Goal: Transaction & Acquisition: Purchase product/service

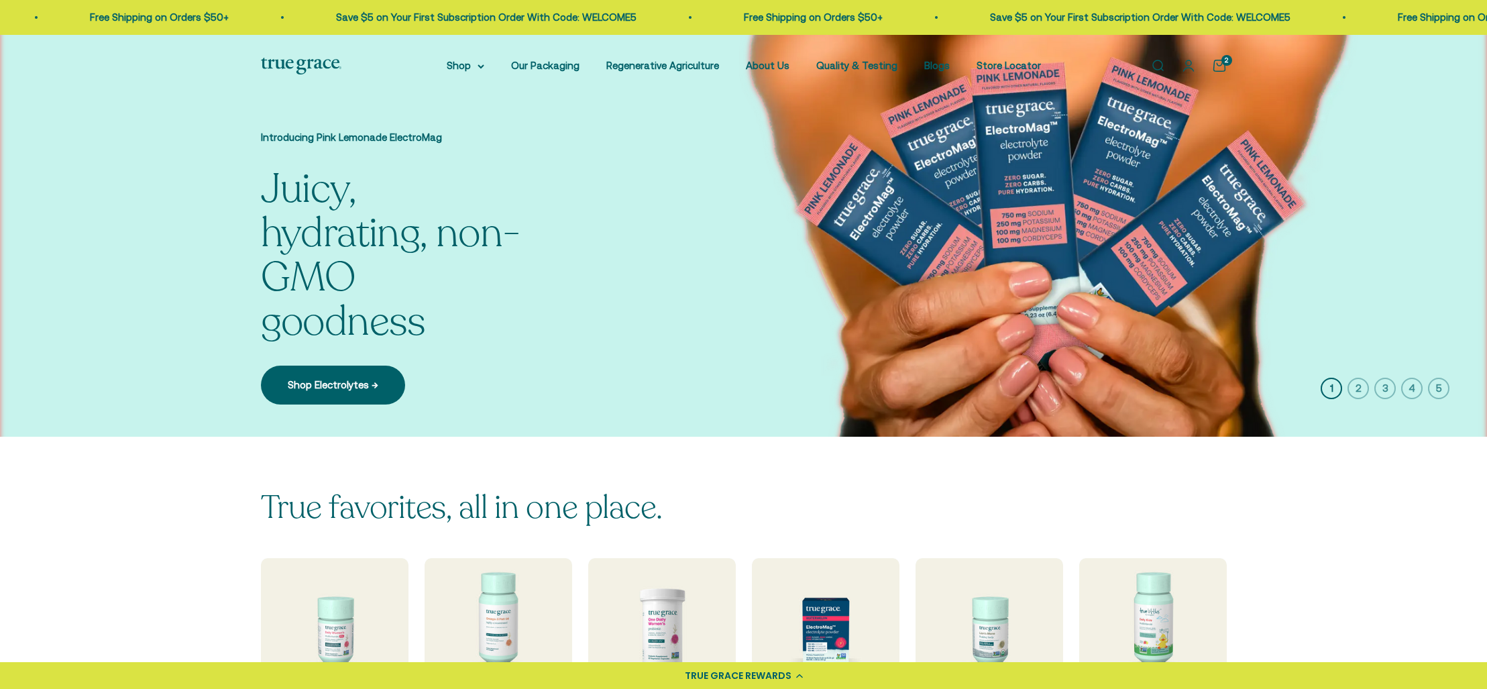
click at [1354, 387] on icon "button" at bounding box center [1357, 388] width 21 height 21
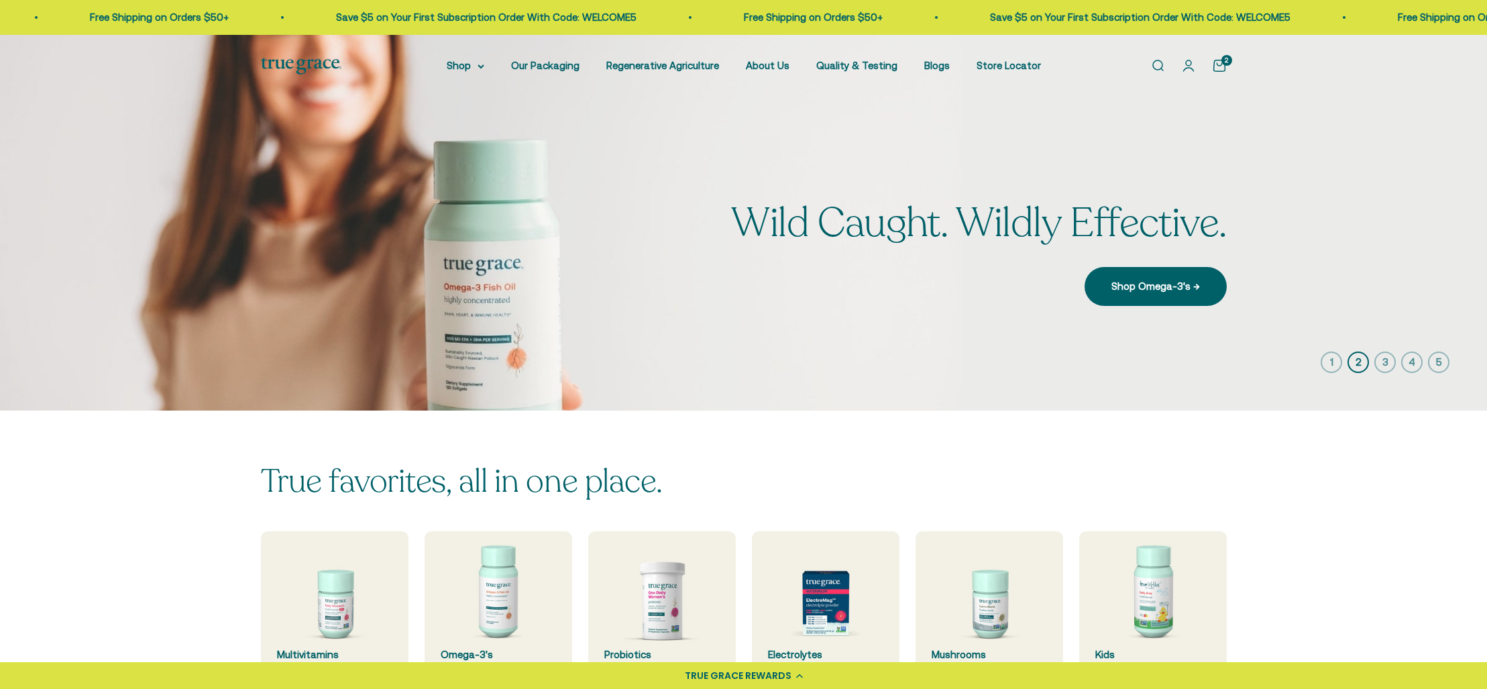
click at [1383, 361] on icon "button" at bounding box center [1384, 361] width 21 height 21
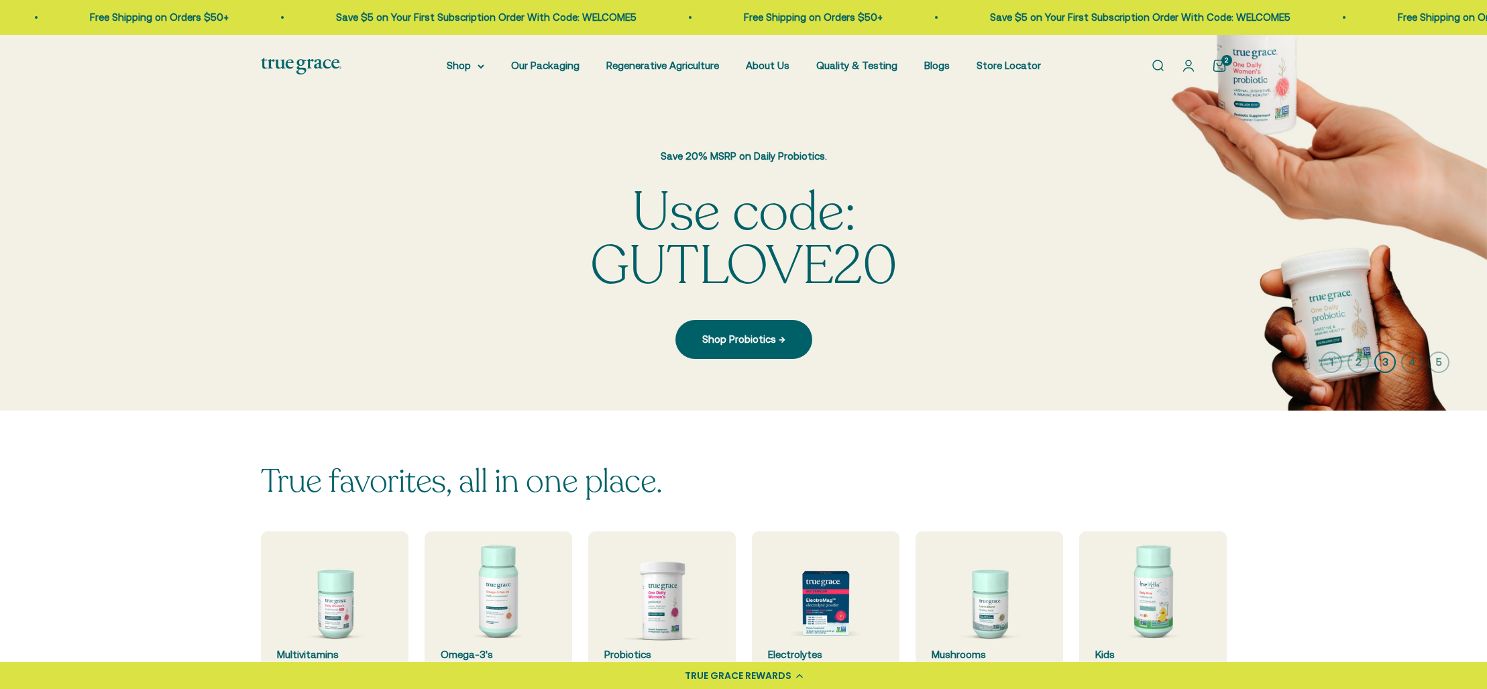
click at [1407, 360] on icon "button" at bounding box center [1411, 361] width 21 height 21
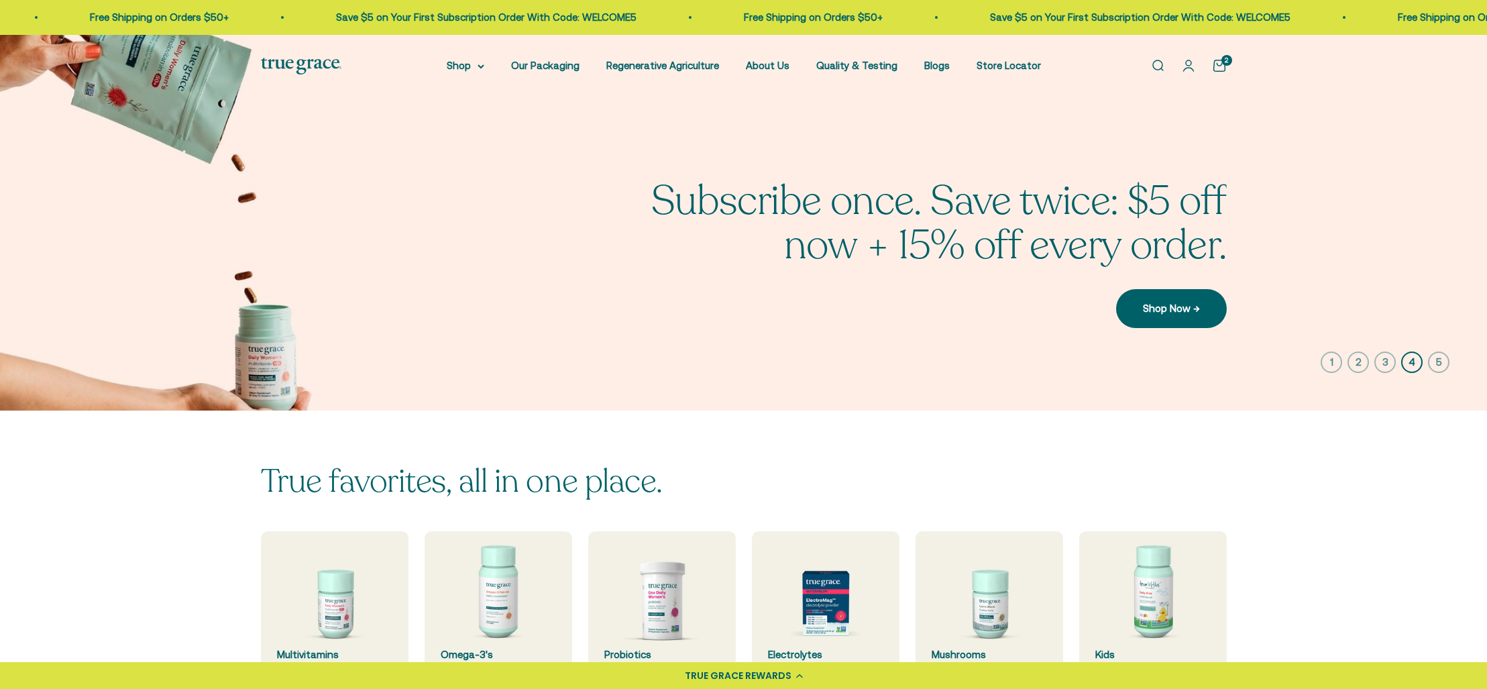
click at [1438, 358] on icon "button" at bounding box center [1438, 361] width 21 height 21
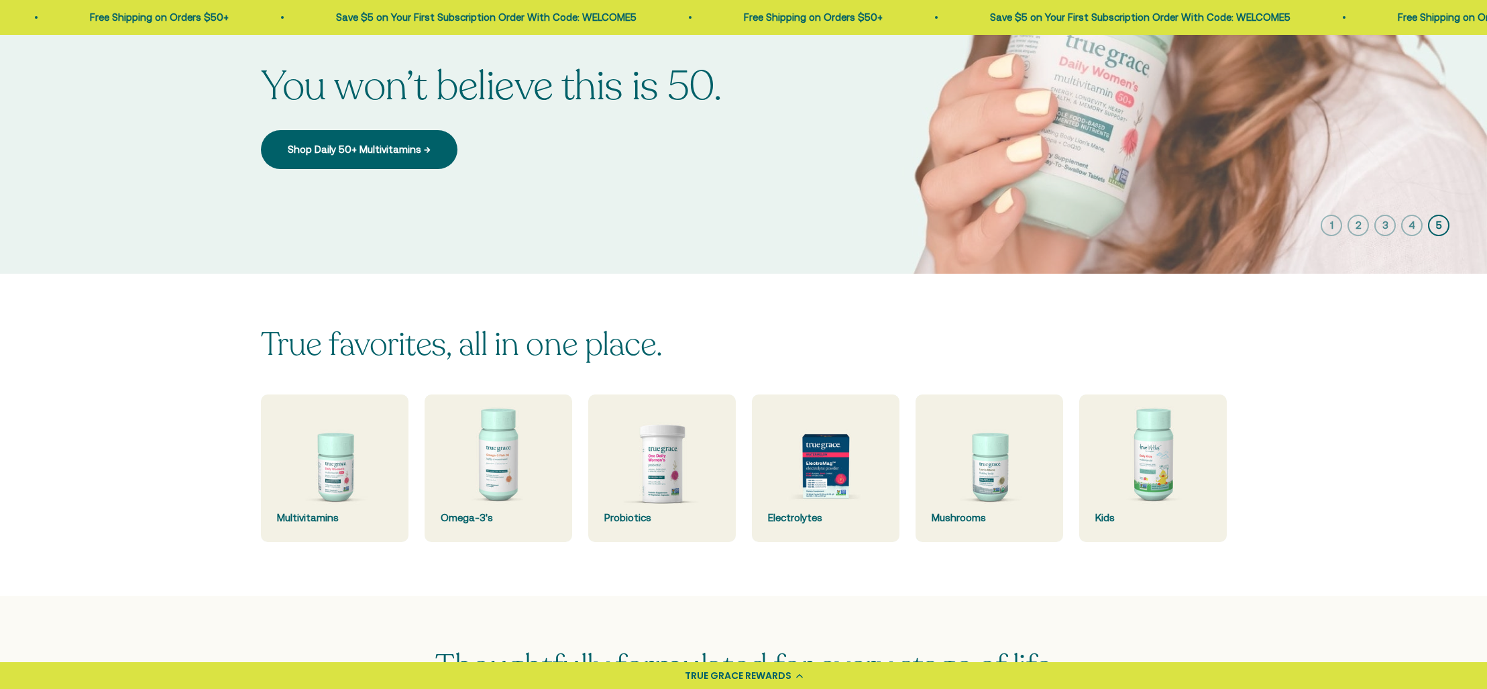
scroll to position [150, 0]
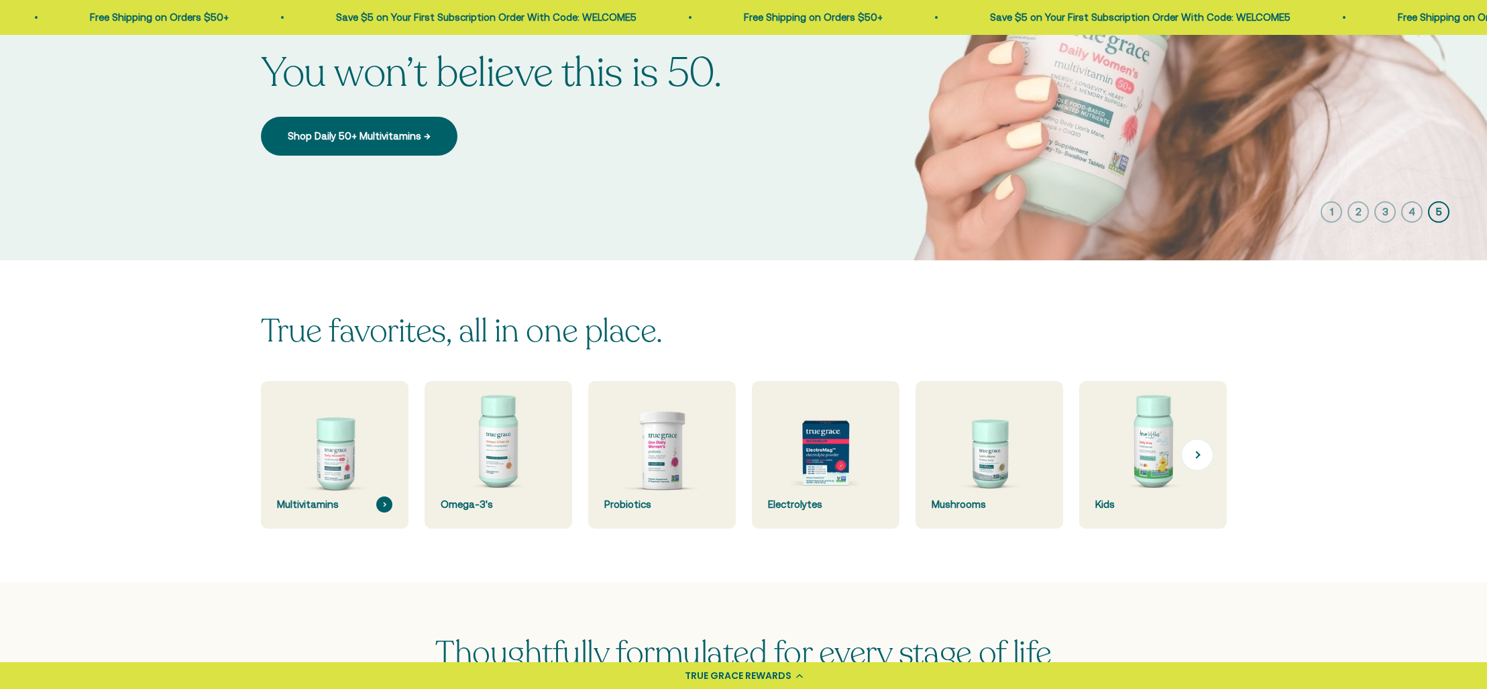
click at [335, 465] on img at bounding box center [334, 455] width 156 height 156
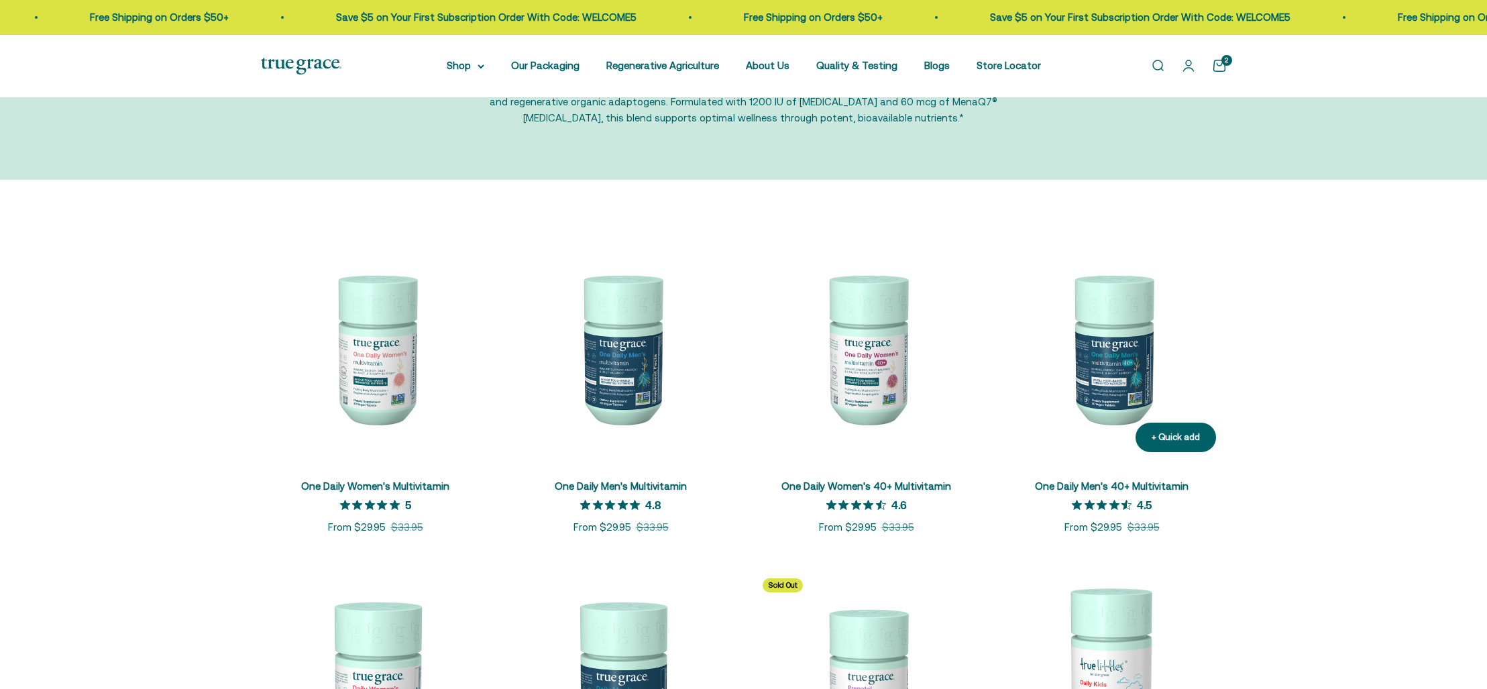
scroll to position [145, 0]
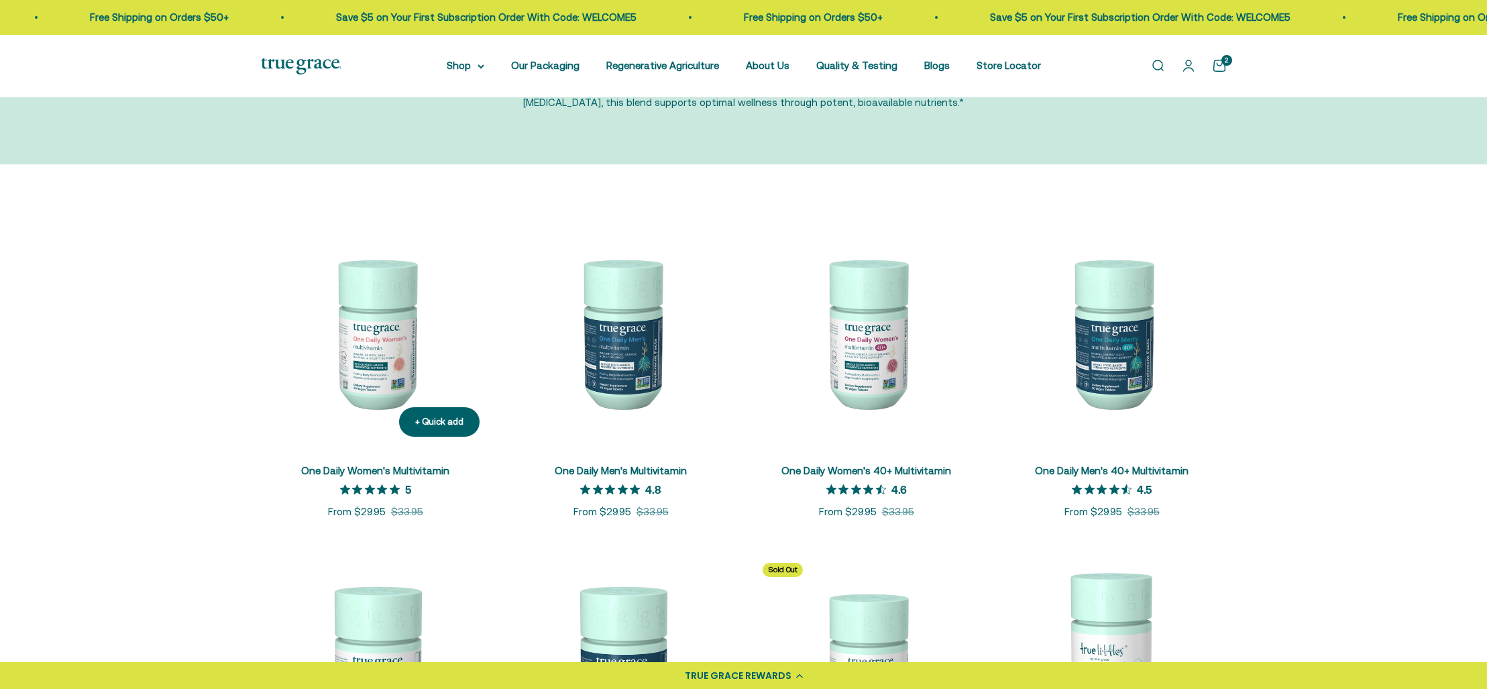
click at [360, 355] on img at bounding box center [375, 332] width 229 height 229
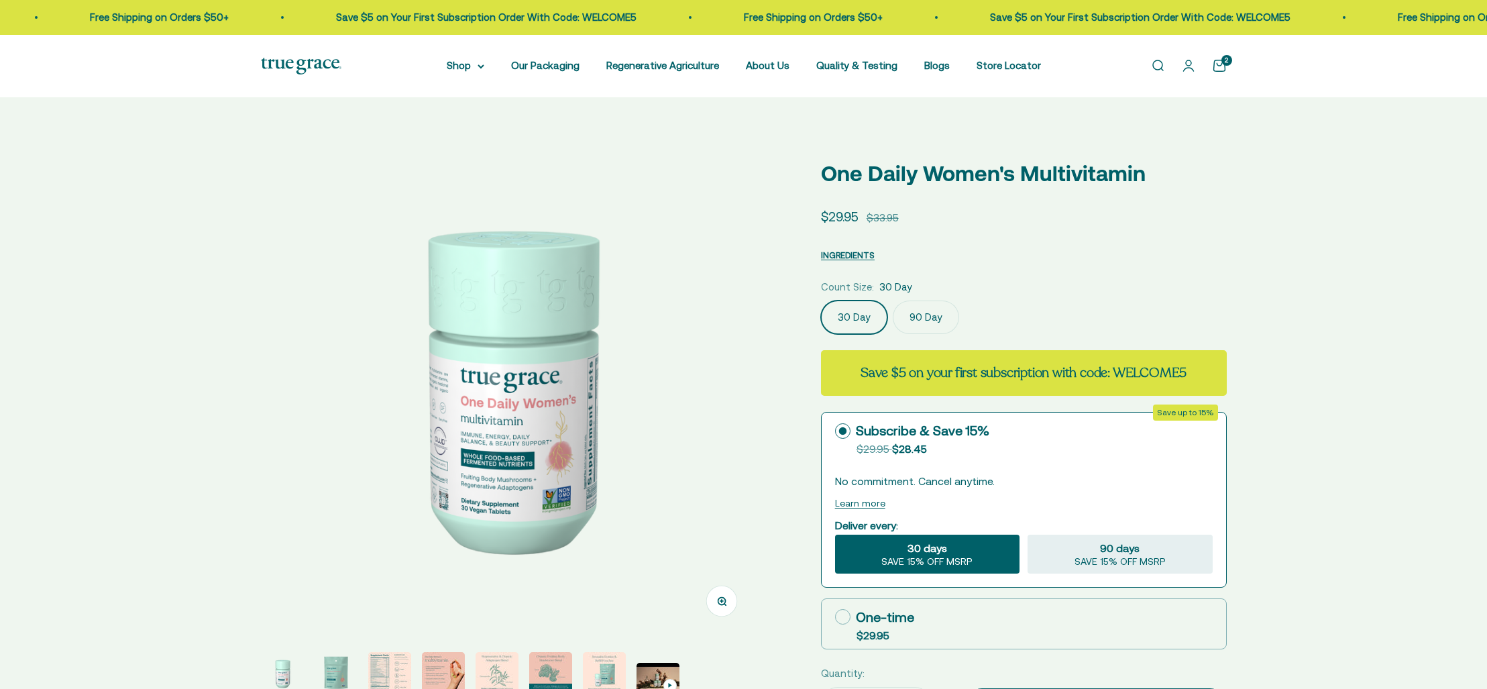
scroll to position [82, 0]
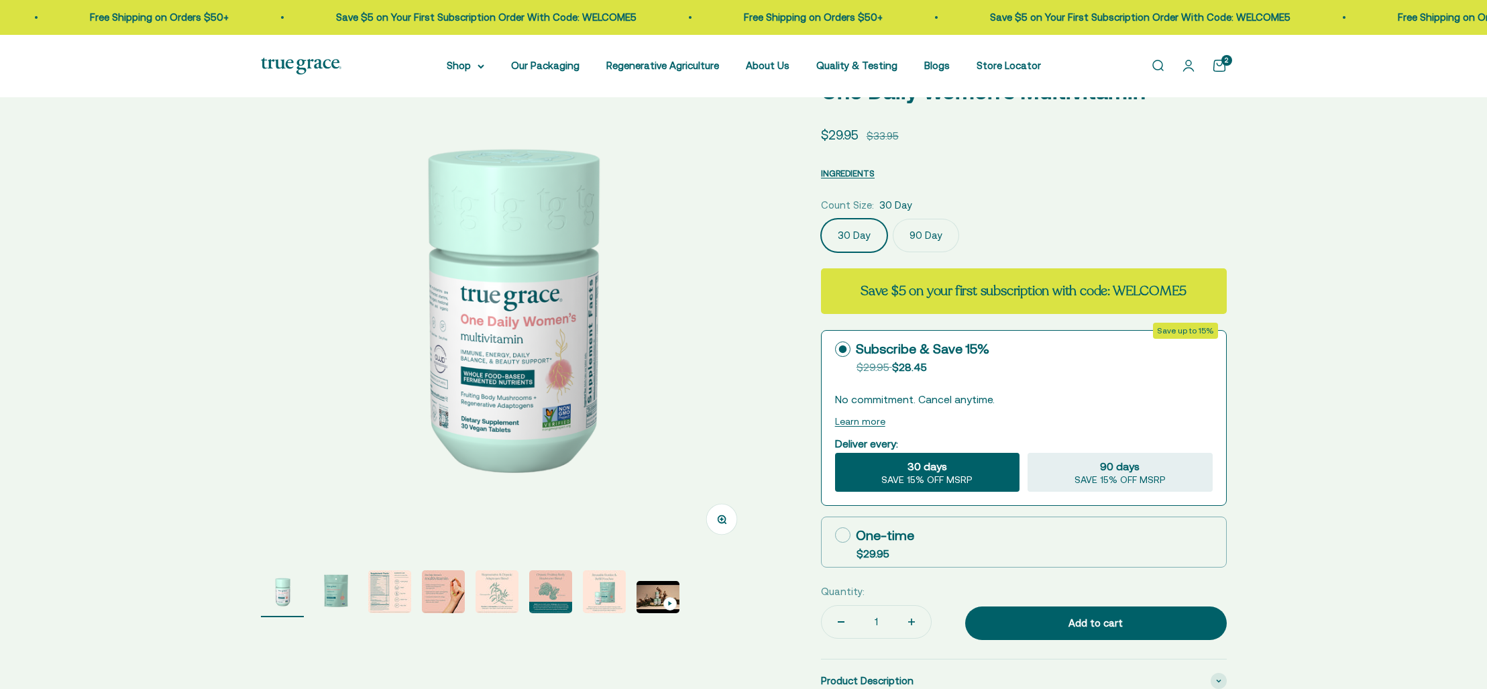
select select "3"
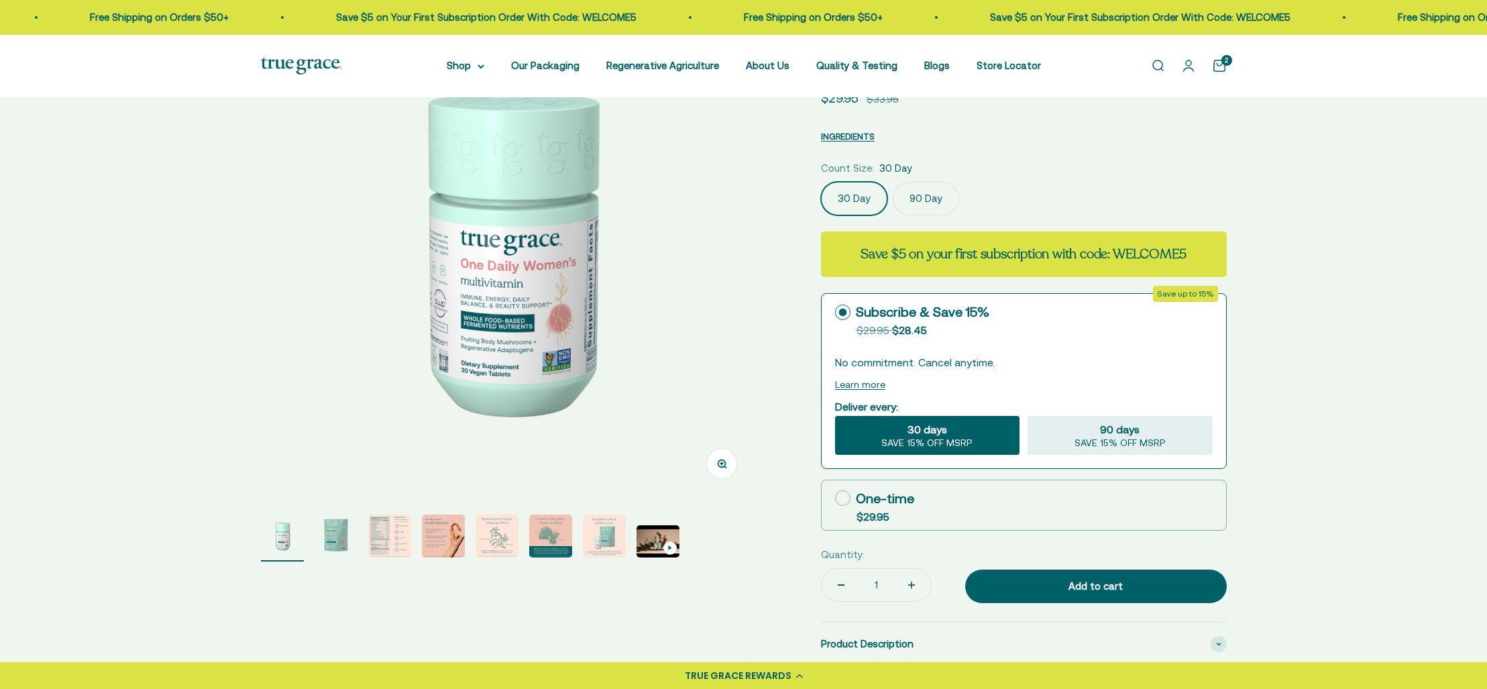
scroll to position [0, 0]
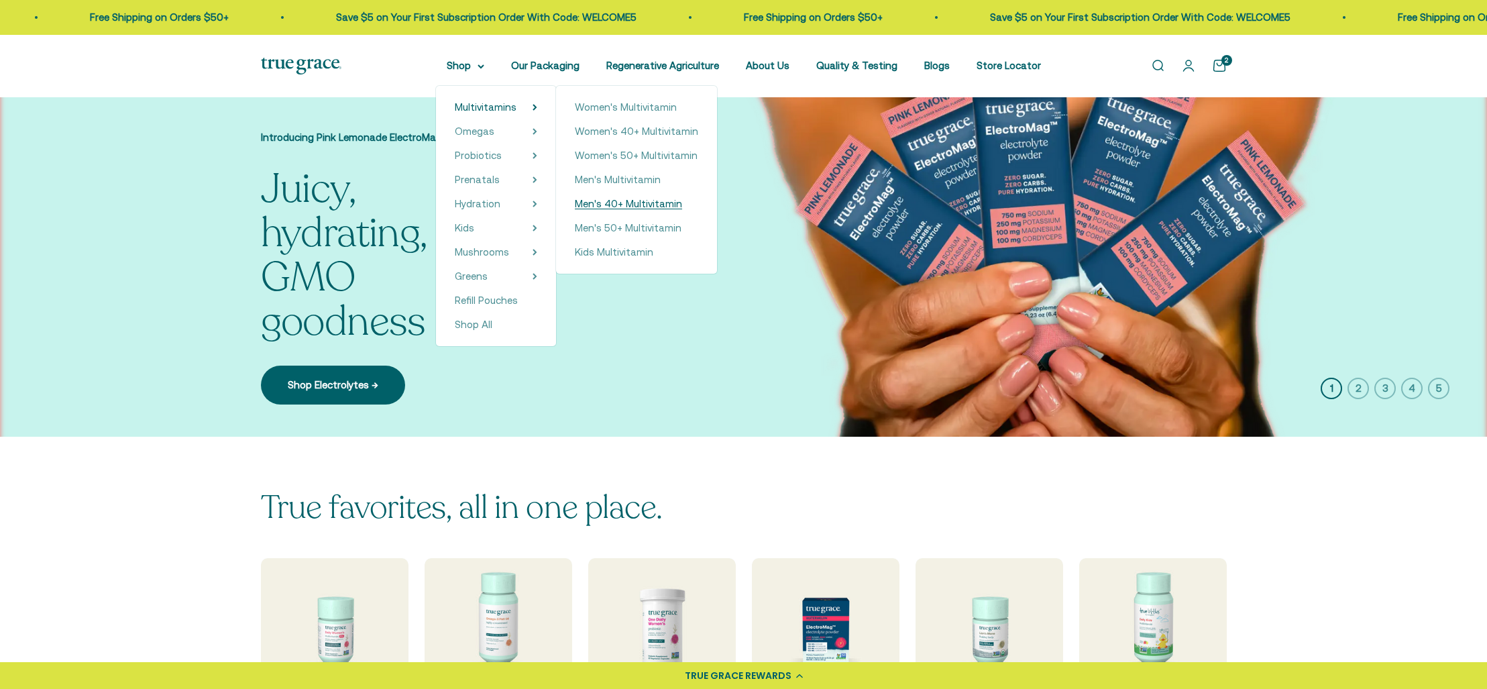
click at [639, 205] on span "Men's 40+ Multivitamin" at bounding box center [628, 203] width 107 height 11
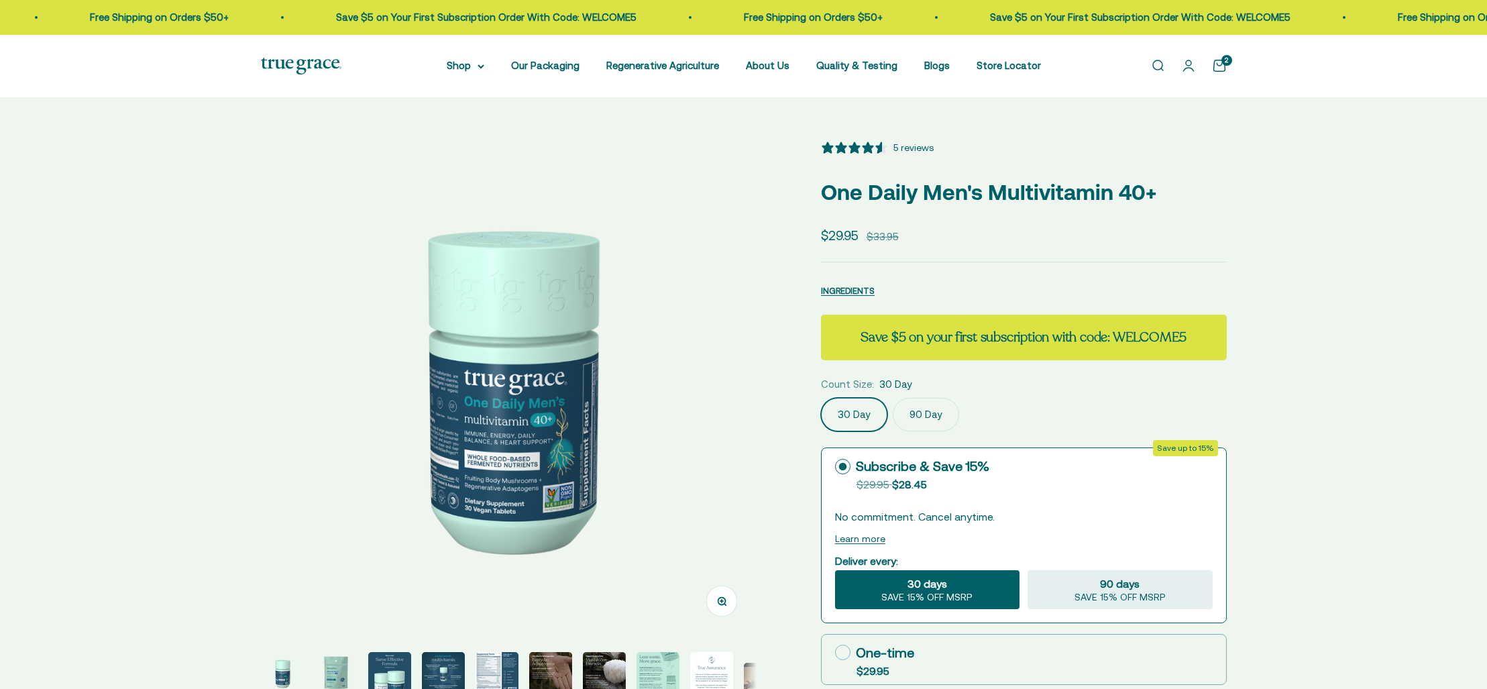
select select "3"
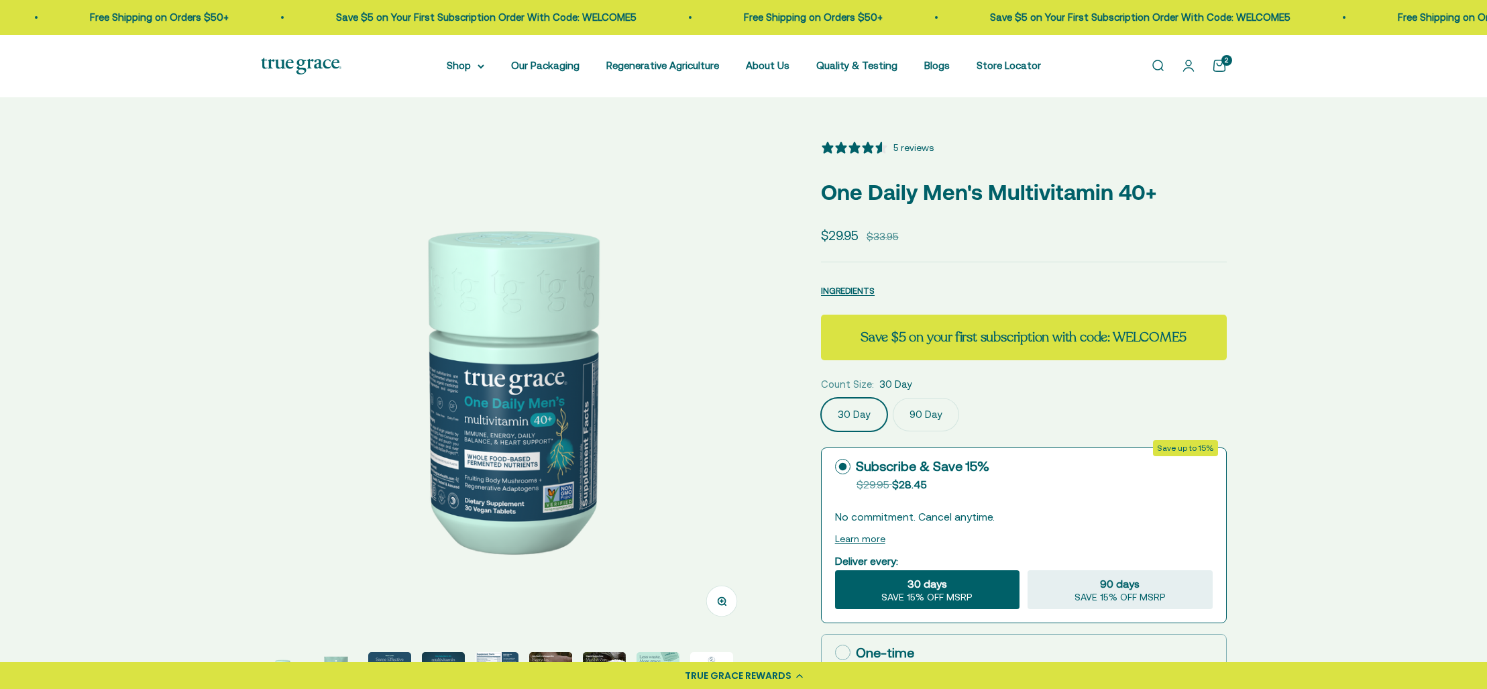
click at [895, 147] on div "5 reviews" at bounding box center [913, 147] width 40 height 15
click at [308, 62] on img at bounding box center [301, 66] width 80 height 17
